Goal: Task Accomplishment & Management: Use online tool/utility

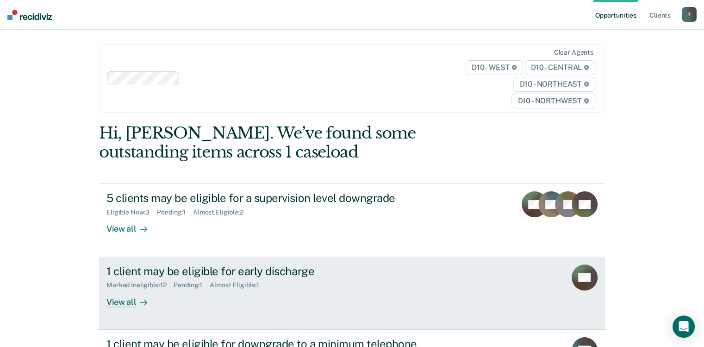
click at [117, 305] on div "View all" at bounding box center [132, 298] width 52 height 18
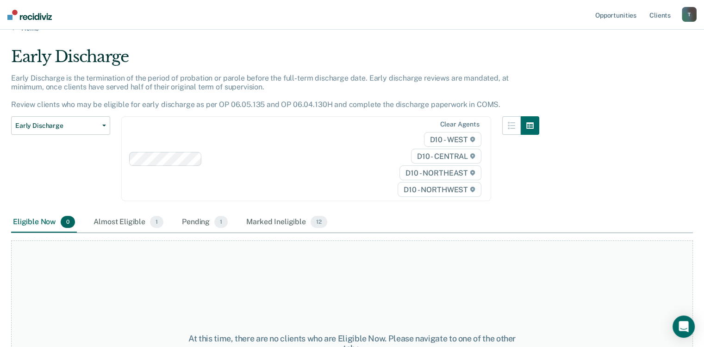
scroll to position [12, 0]
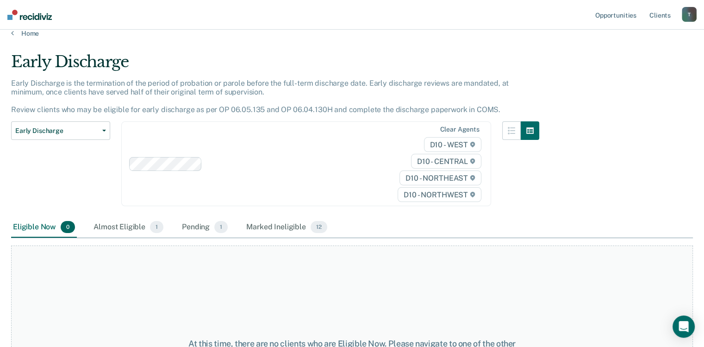
click at [62, 118] on div "Early Discharge is the termination of the period of probation or parole before …" at bounding box center [275, 100] width 528 height 43
click at [55, 121] on button "Early Discharge" at bounding box center [60, 130] width 99 height 19
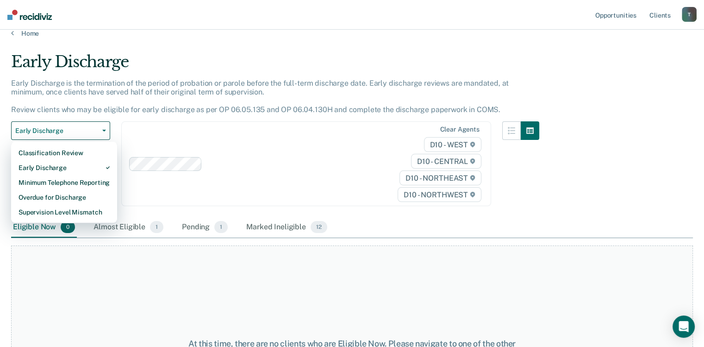
click at [502, 53] on div "Early Discharge" at bounding box center [275, 65] width 528 height 26
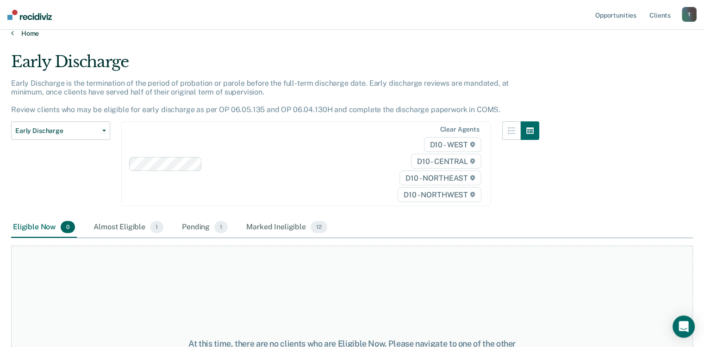
click at [28, 30] on link "Home" at bounding box center [352, 33] width 682 height 8
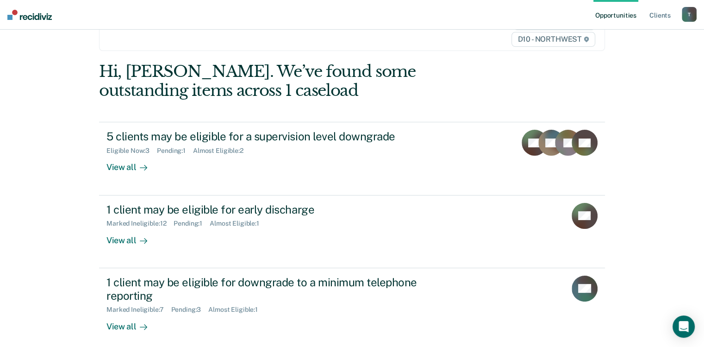
scroll to position [82, 0]
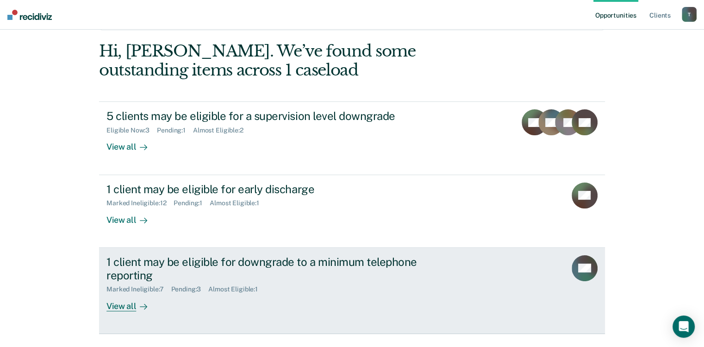
click at [119, 305] on div "View all" at bounding box center [132, 302] width 52 height 18
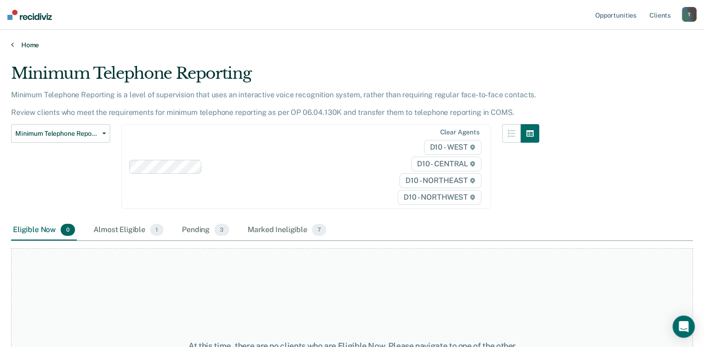
click at [11, 45] on icon at bounding box center [12, 44] width 3 height 7
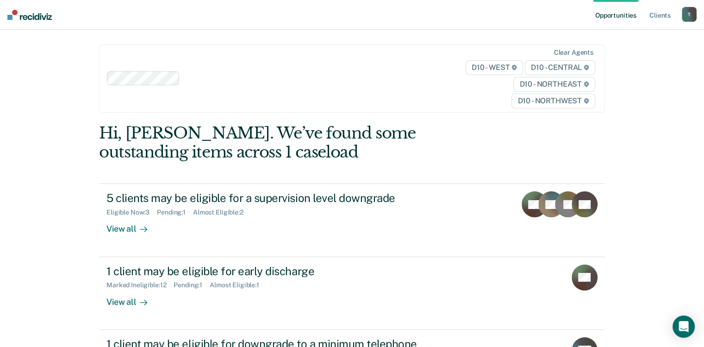
click at [11, 45] on div "Opportunities Client s [EMAIL_ADDRESS][US_STATE][DOMAIN_NAME] T Profile How it …" at bounding box center [352, 226] width 704 height 452
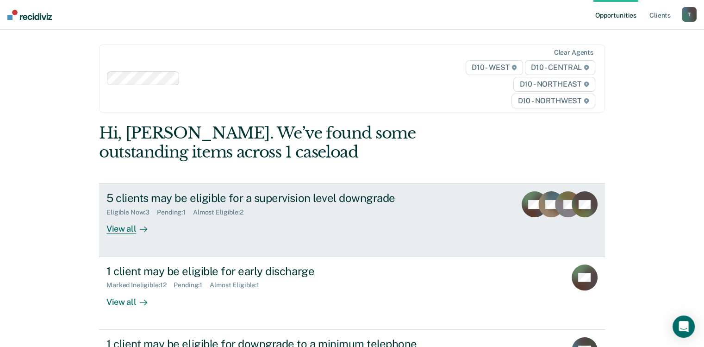
click at [126, 229] on div "View all" at bounding box center [132, 225] width 52 height 18
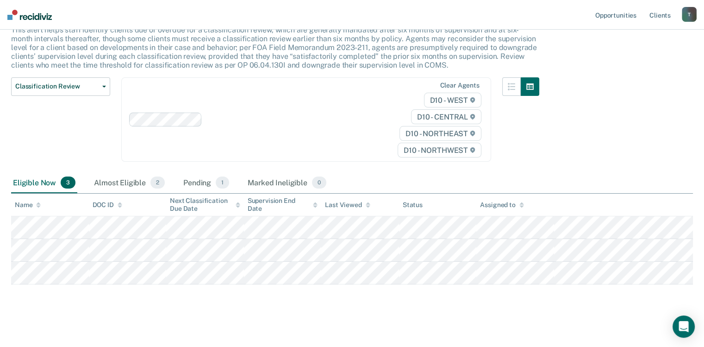
scroll to position [68, 0]
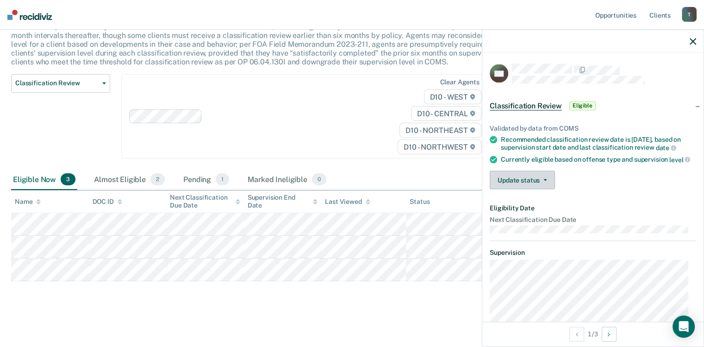
click at [538, 184] on button "Update status" at bounding box center [522, 180] width 65 height 19
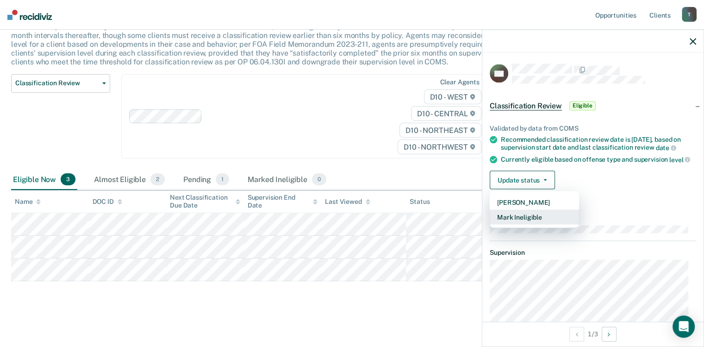
click at [512, 224] on button "Mark Ineligible" at bounding box center [534, 217] width 89 height 15
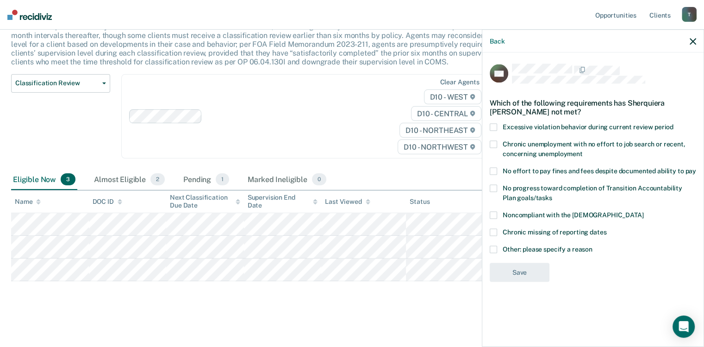
click at [490, 245] on span at bounding box center [493, 248] width 7 height 7
click at [592, 245] on input "Other: please specify a reason" at bounding box center [592, 245] width 0 height 0
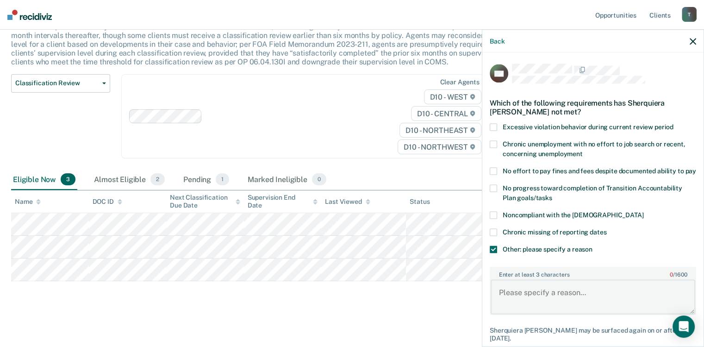
click at [511, 289] on textarea "Enter at least 3 characters 0 / 1600" at bounding box center [592, 296] width 205 height 34
type textarea "Lowest supervision level"
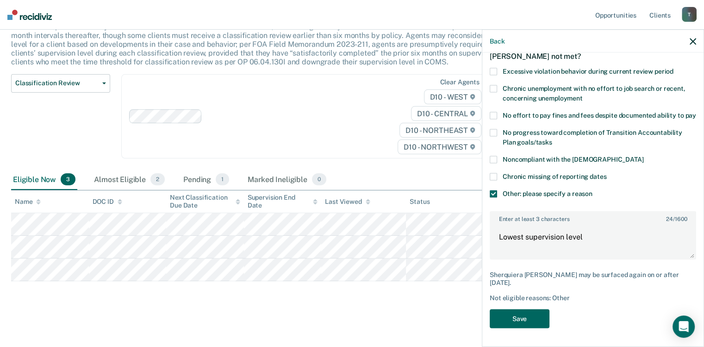
click at [522, 322] on button "Save" at bounding box center [520, 318] width 60 height 19
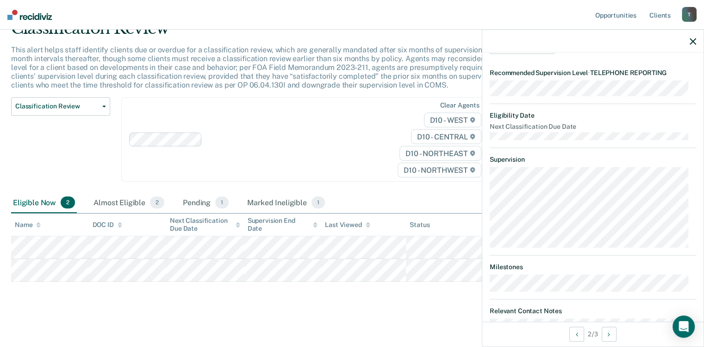
scroll to position [134, 0]
click at [685, 287] on div "TG Classification Review Eligible Validated by data from COMS Recommended class…" at bounding box center [592, 187] width 221 height 268
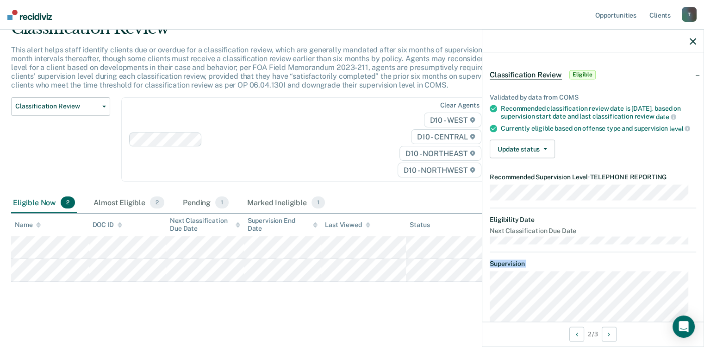
scroll to position [32, 0]
click at [523, 150] on button "Update status" at bounding box center [522, 148] width 65 height 19
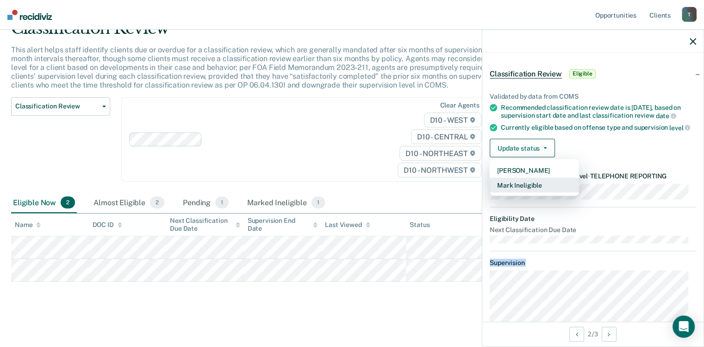
click at [511, 192] on button "Mark Ineligible" at bounding box center [534, 185] width 89 height 15
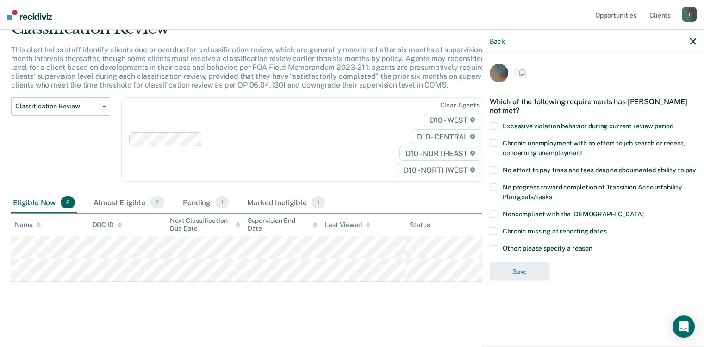
scroll to position [0, 0]
click at [491, 243] on div "Chronic missing of reporting dates" at bounding box center [593, 236] width 206 height 17
click at [494, 248] on span at bounding box center [493, 248] width 7 height 7
click at [592, 245] on input "Other: please specify a reason" at bounding box center [592, 245] width 0 height 0
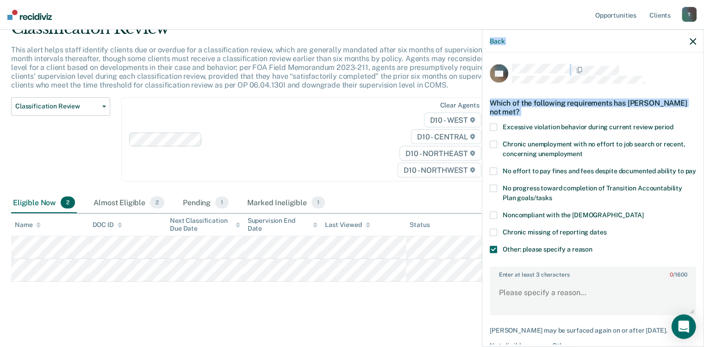
drag, startPoint x: 694, startPoint y: 249, endPoint x: 685, endPoint y: 332, distance: 83.2
click at [685, 302] on body "Looks like you’re using Internet Explorer 11. For faster loading and a better e…" at bounding box center [352, 128] width 704 height 347
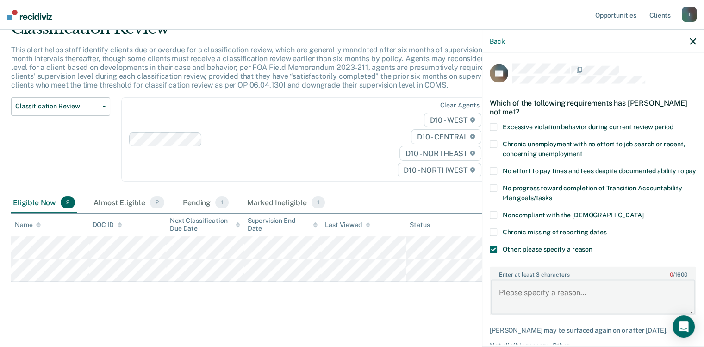
click at [532, 293] on textarea "Enter at least 3 characters 0 / 1600" at bounding box center [592, 296] width 205 height 34
type textarea "Lowest supervision level"
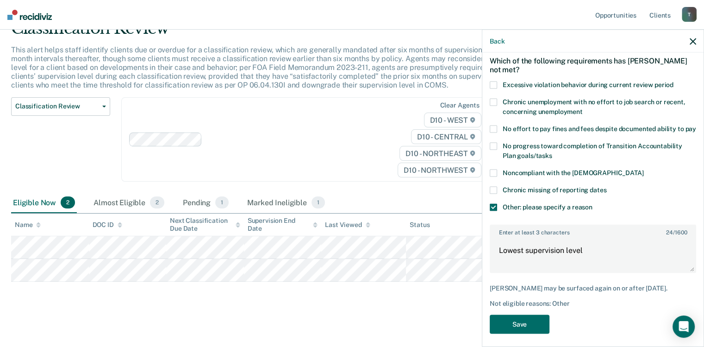
scroll to position [56, 0]
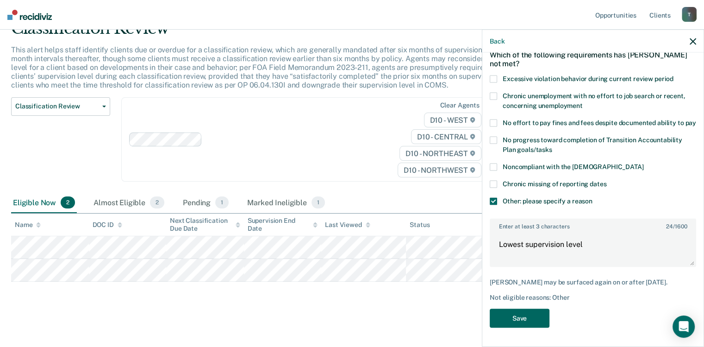
click at [523, 313] on button "Save" at bounding box center [520, 318] width 60 height 19
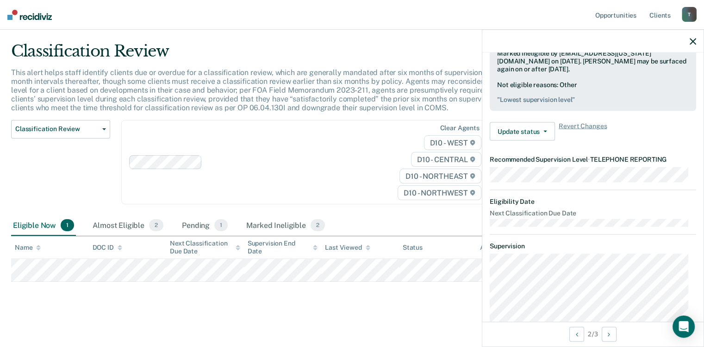
scroll to position [125, 0]
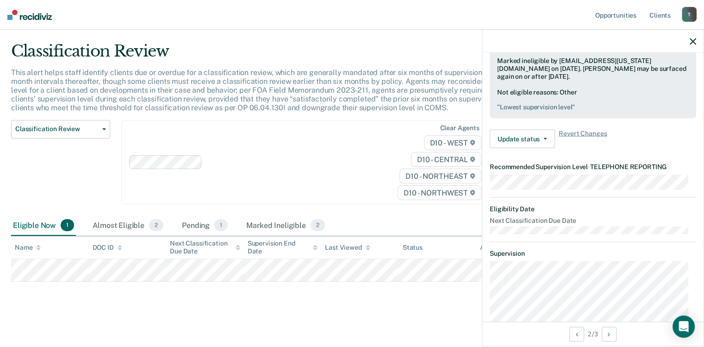
click at [691, 37] on button "button" at bounding box center [692, 41] width 6 height 8
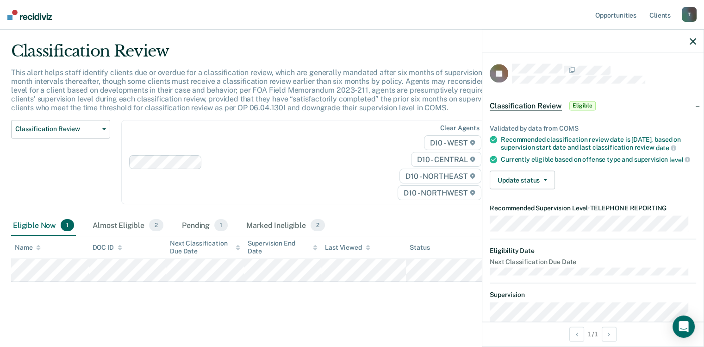
click at [583, 105] on span "Eligible" at bounding box center [582, 105] width 26 height 9
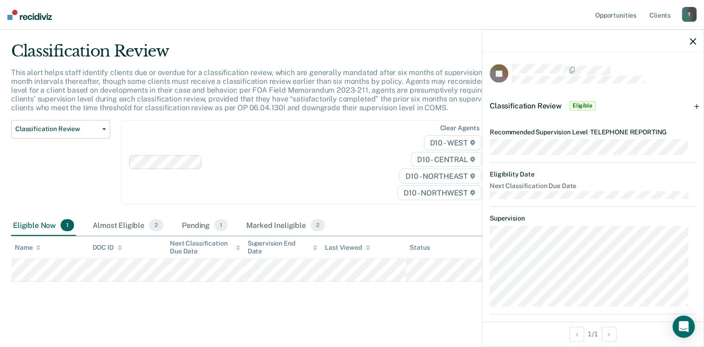
click at [582, 101] on span "Eligible" at bounding box center [582, 105] width 26 height 9
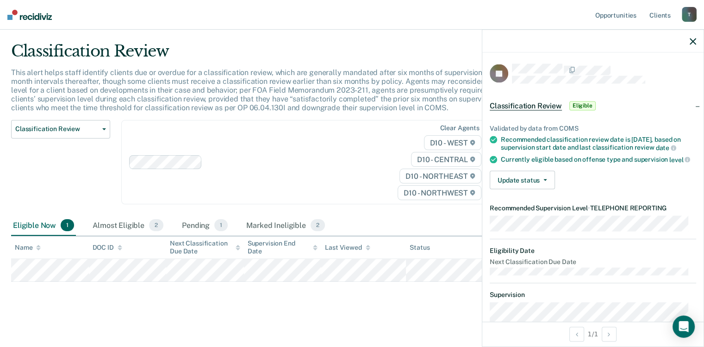
click at [579, 103] on span "Eligible" at bounding box center [582, 105] width 26 height 9
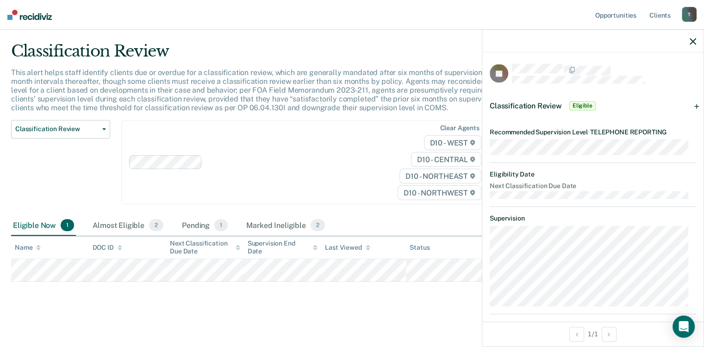
click at [579, 103] on span "Eligible" at bounding box center [582, 105] width 26 height 9
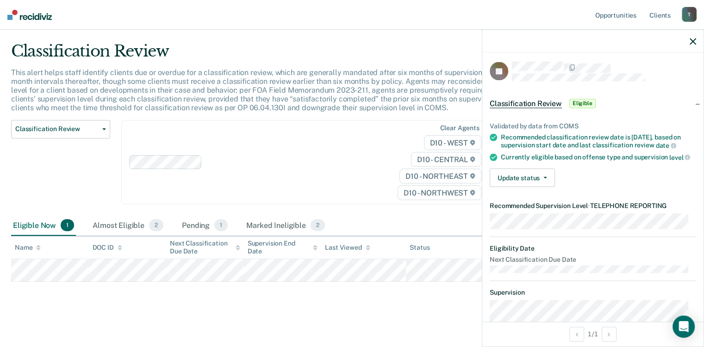
scroll to position [0, 0]
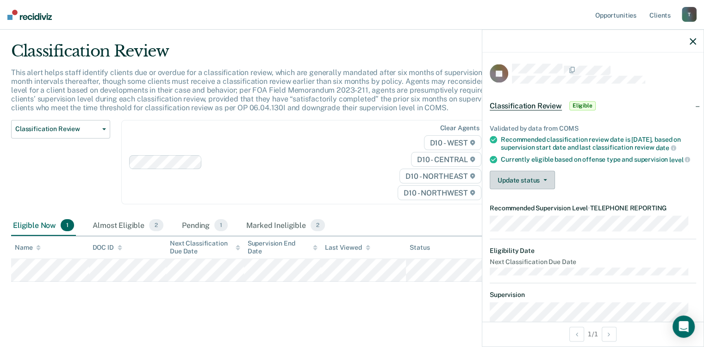
click at [533, 186] on button "Update status" at bounding box center [522, 180] width 65 height 19
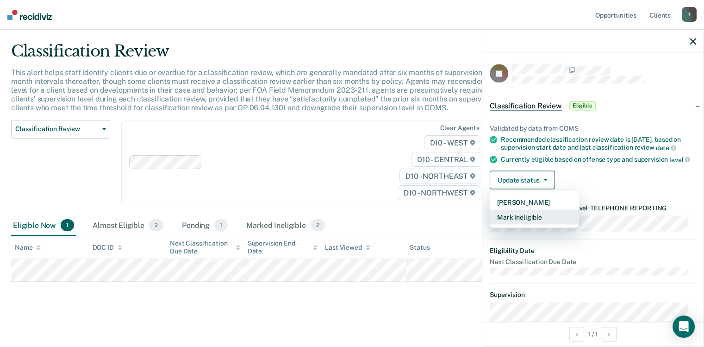
click at [519, 224] on button "Mark Ineligible" at bounding box center [534, 217] width 89 height 15
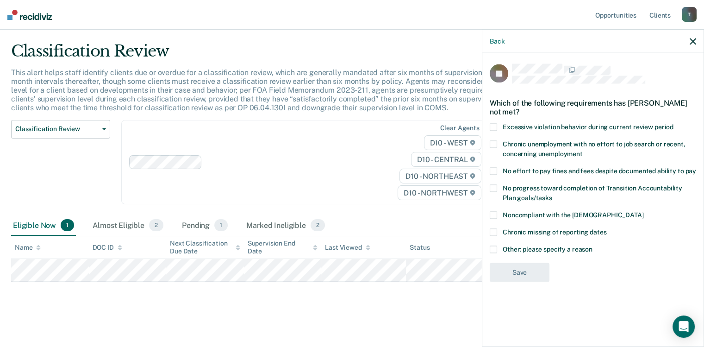
click at [497, 249] on label "Other: please specify a reason" at bounding box center [593, 250] width 206 height 10
click at [592, 245] on input "Other: please specify a reason" at bounding box center [592, 245] width 0 height 0
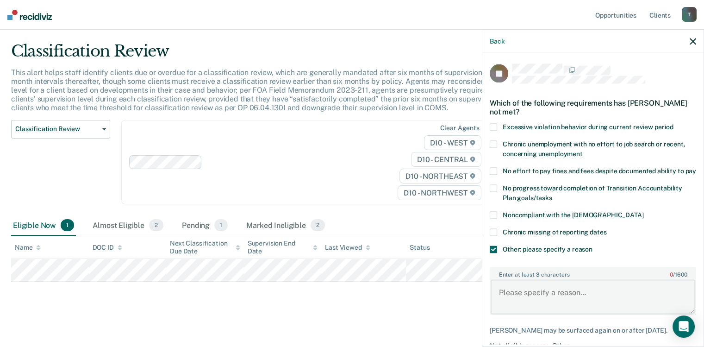
click at [515, 295] on textarea "Enter at least 3 characters 0 / 1600" at bounding box center [592, 296] width 205 height 34
type textarea "J"
type textarea "No TRS allowed per Judge"
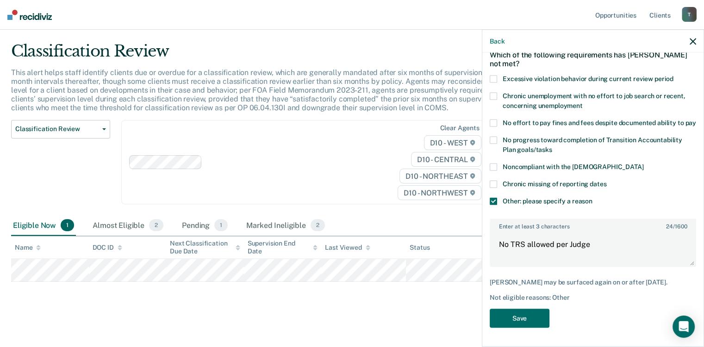
scroll to position [56, 0]
click at [516, 320] on button "Save" at bounding box center [520, 318] width 60 height 19
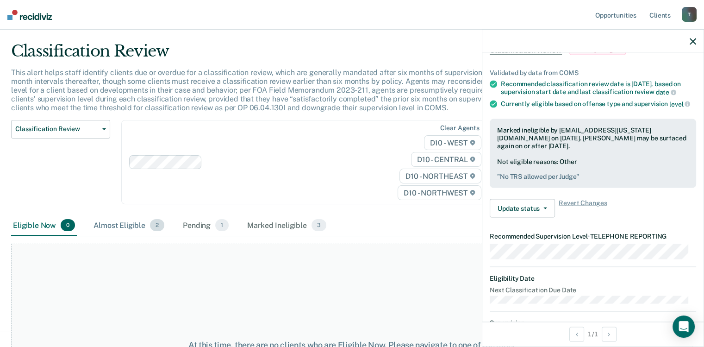
click at [127, 226] on div "Almost Eligible 2" at bounding box center [129, 225] width 74 height 20
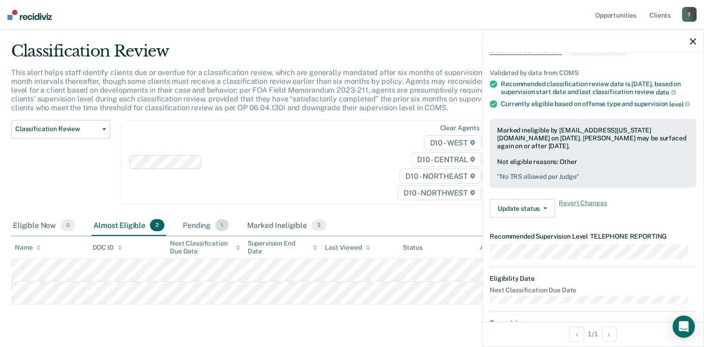
click at [194, 227] on div "Pending 1" at bounding box center [206, 225] width 50 height 20
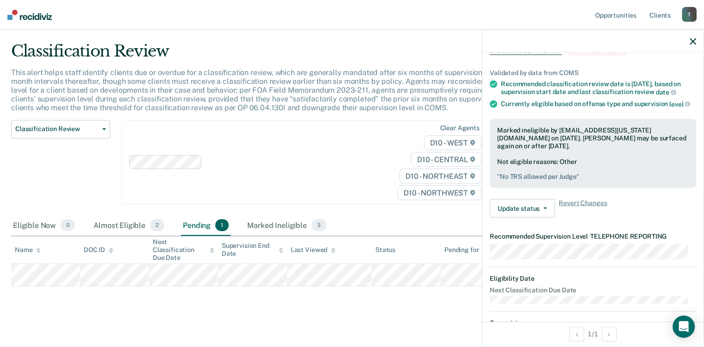
click at [695, 39] on icon "button" at bounding box center [692, 41] width 6 height 6
